Goal: Find specific page/section: Find specific page/section

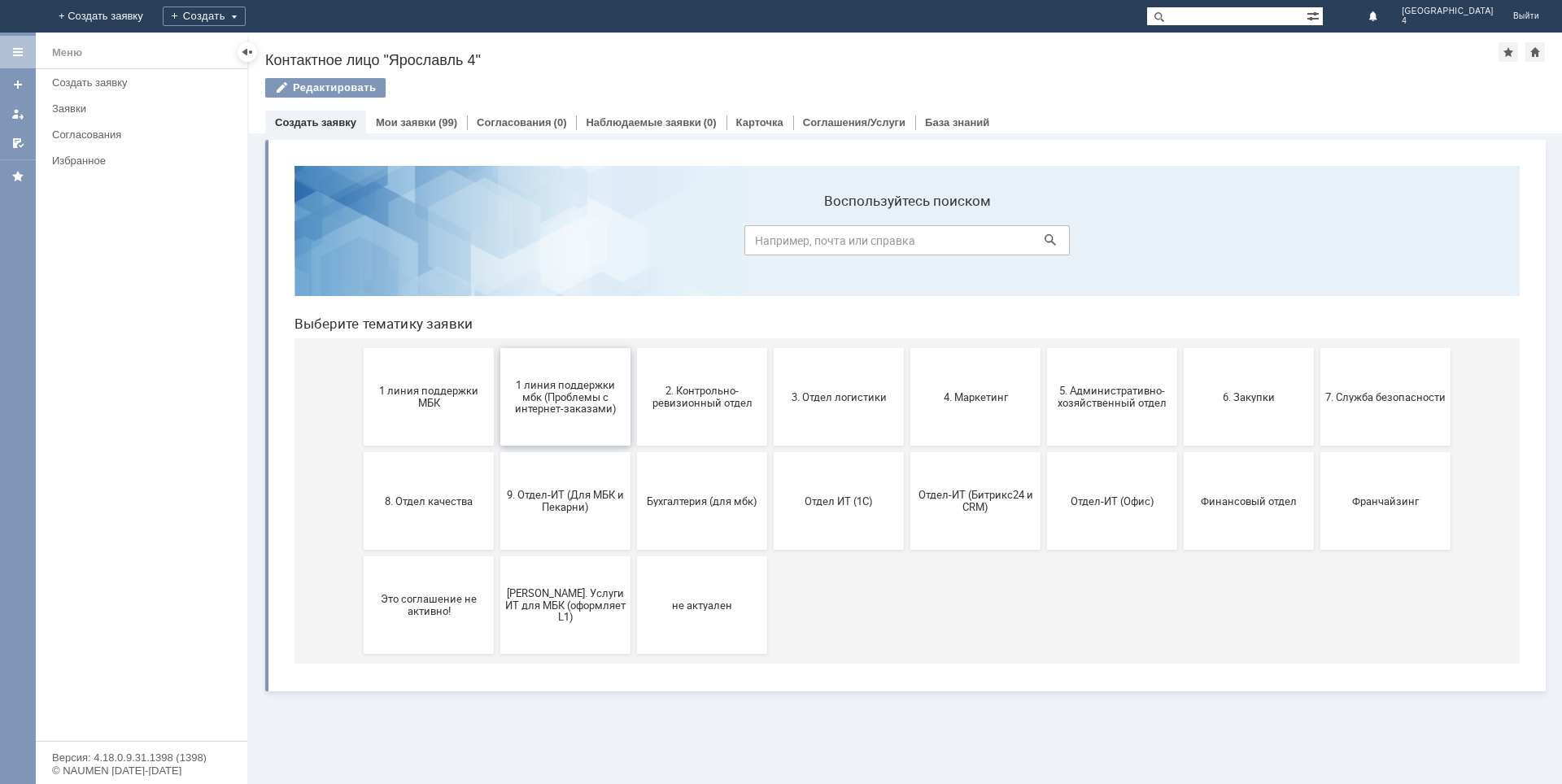
click at [566, 406] on span "1 линия поддержки мбк (Проблемы с интернет-заказами)" at bounding box center [566, 397] width 121 height 37
click at [713, 290] on section "Воспользуйтесь поиском" at bounding box center [907, 231] width 1225 height 130
click at [683, 403] on span "2. Контрольно-ревизионный отдел" at bounding box center [702, 397] width 121 height 24
click at [981, 405] on button "4. Маркетинг" at bounding box center [976, 397] width 130 height 98
click at [1071, 406] on span "5. Административно-хозяйственный отдел" at bounding box center [1112, 397] width 121 height 24
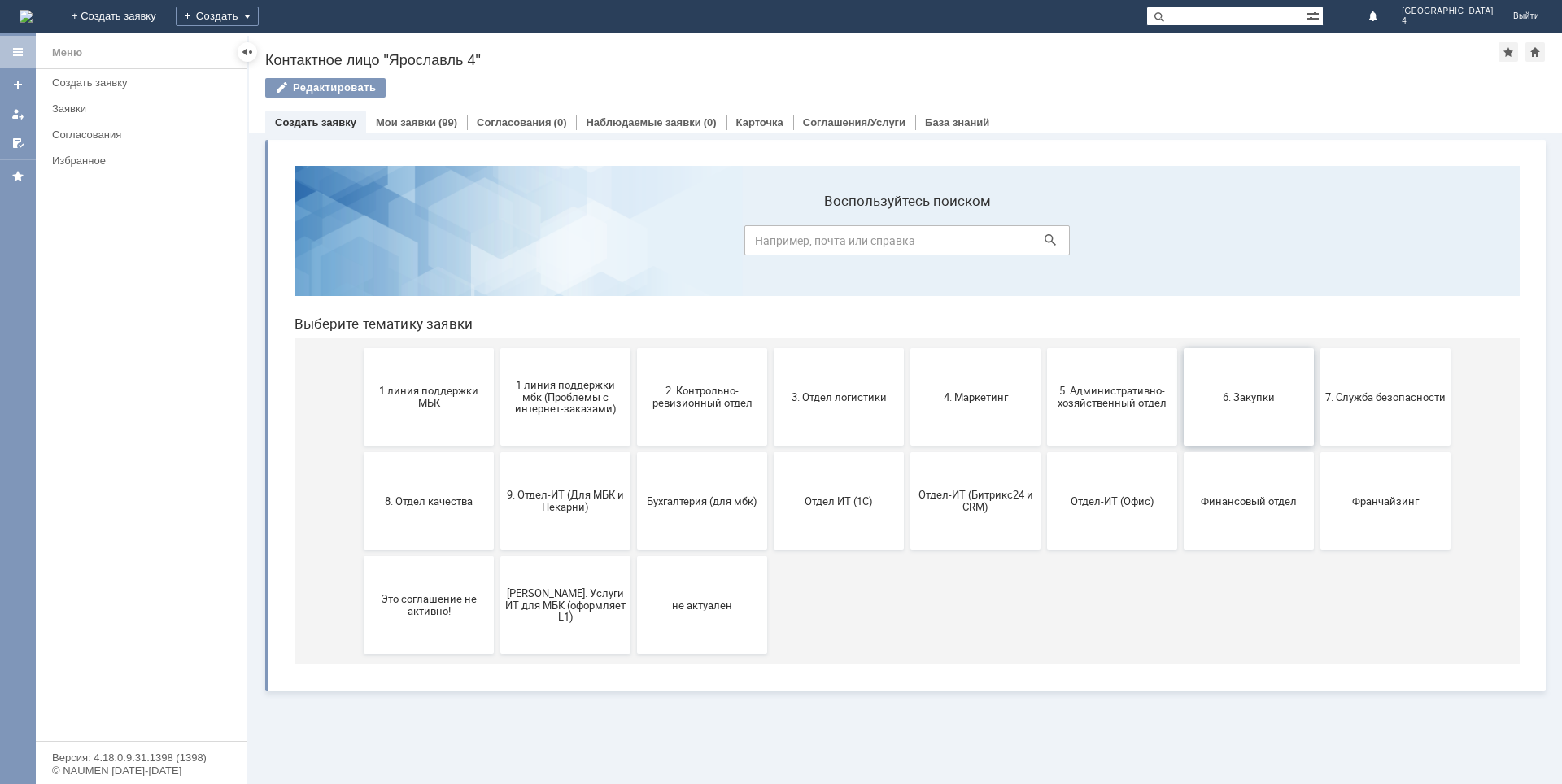
click at [1288, 398] on span "6. Закупки" at bounding box center [1248, 397] width 121 height 12
click at [409, 529] on button "8. Отдел качества" at bounding box center [428, 501] width 130 height 98
click at [554, 519] on button "9. Отдел-ИТ (Для МБК и Пекарни)" at bounding box center [566, 501] width 130 height 98
click at [554, 519] on div "Витрина услуг" at bounding box center [906, 459] width 1314 height 651
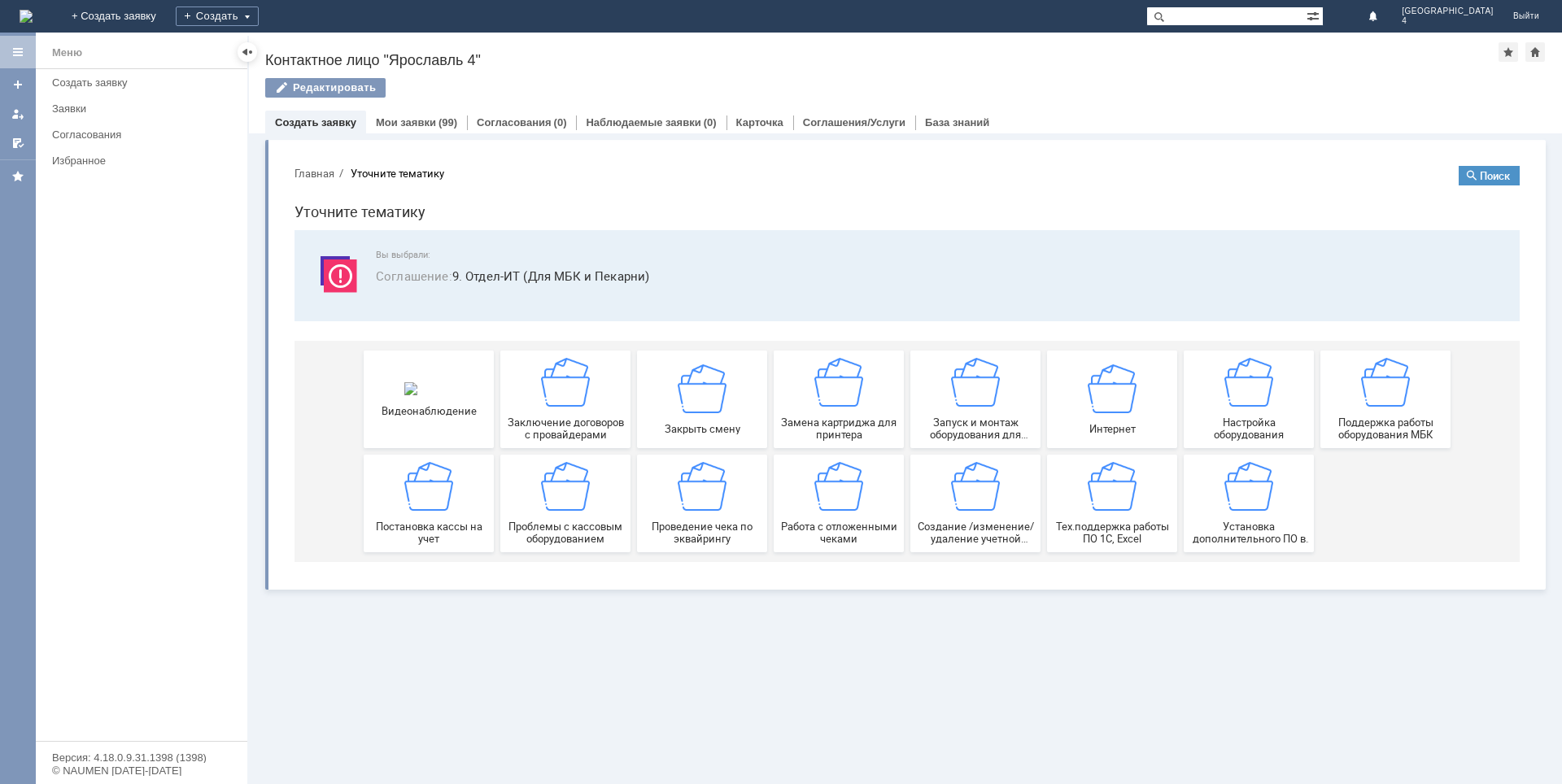
click at [487, 650] on div "Витрина услуг" at bounding box center [906, 459] width 1314 height 651
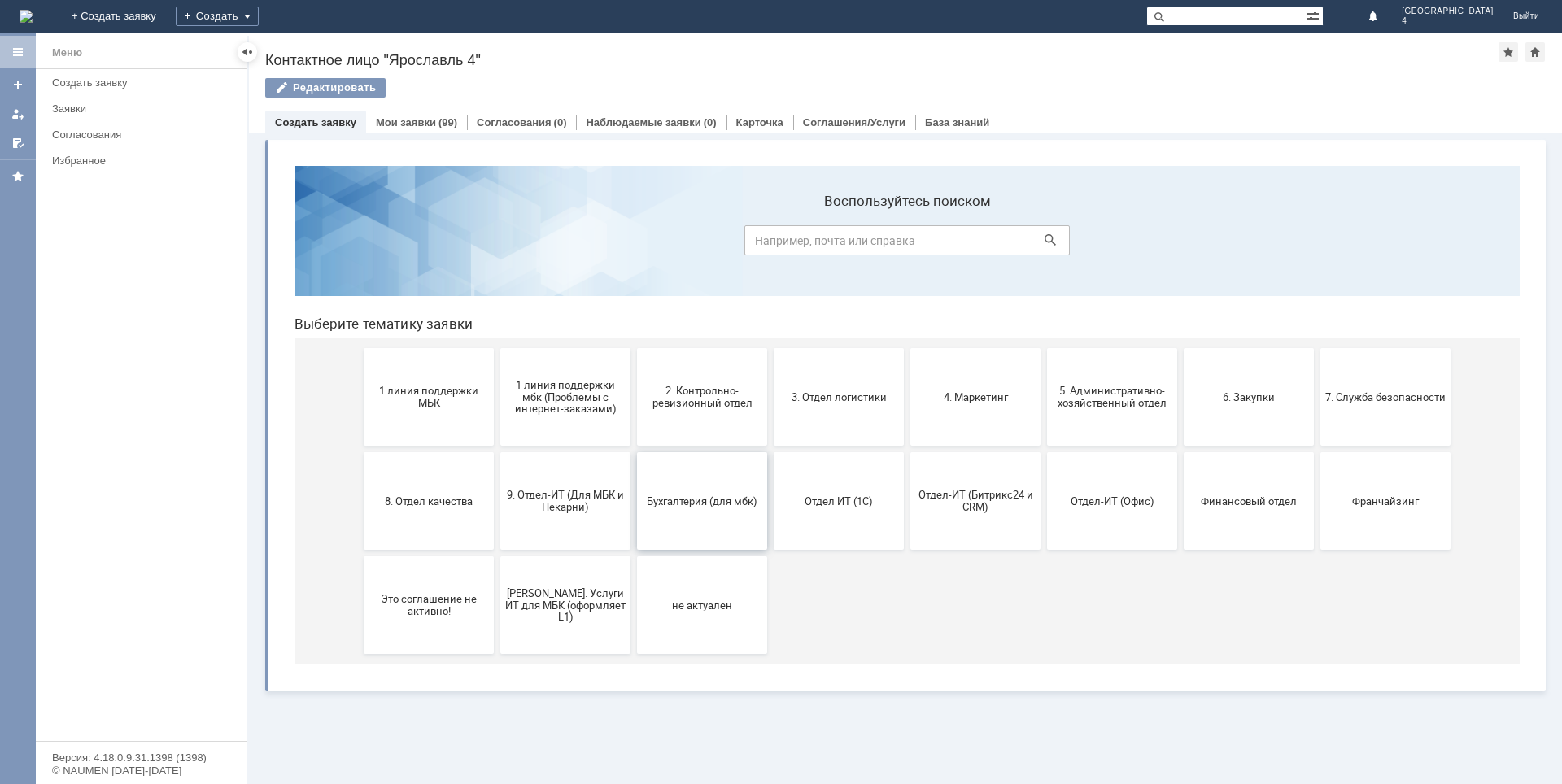
click at [721, 508] on button "Бухгалтерия (для мбк)" at bounding box center [702, 501] width 130 height 98
click at [816, 496] on span "Отдел ИТ (1С)" at bounding box center [839, 500] width 121 height 12
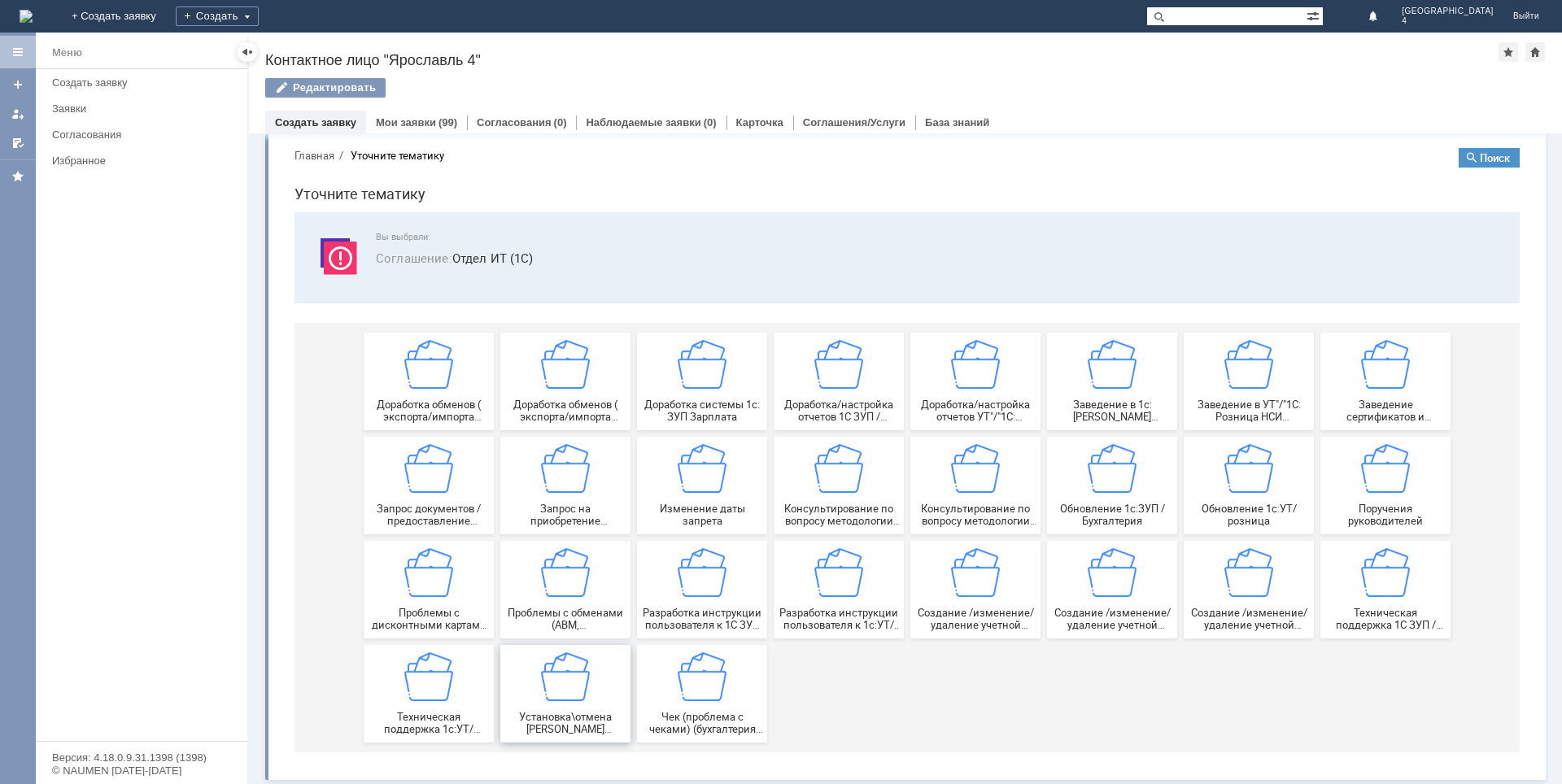
scroll to position [21, 0]
